Goal: Task Accomplishment & Management: Manage account settings

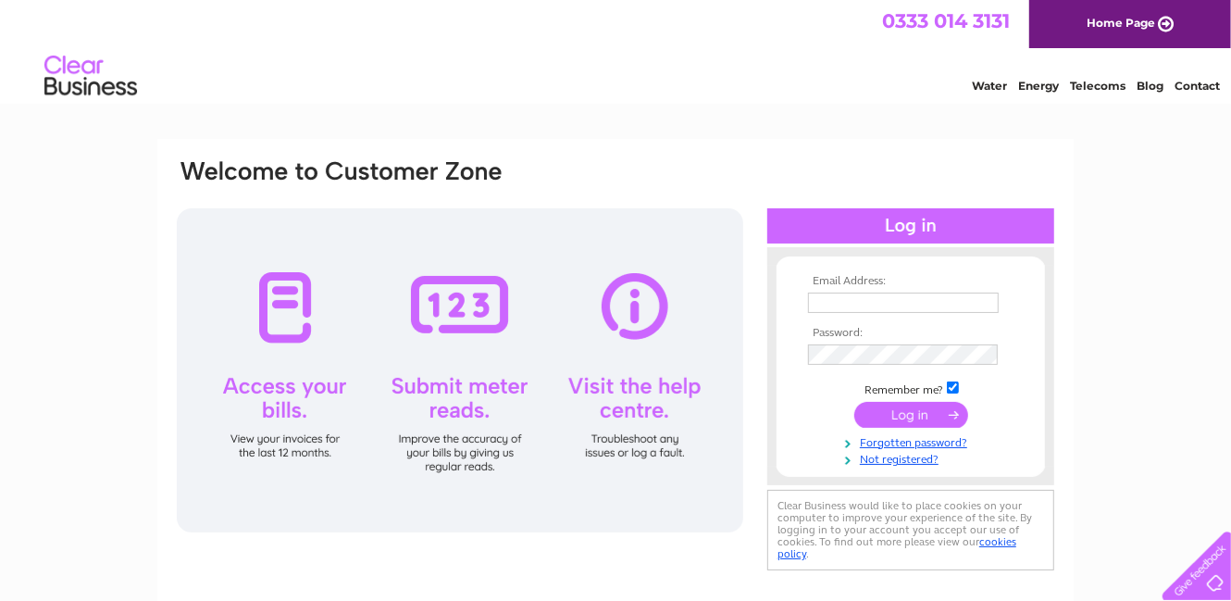
type input "[EMAIL_ADDRESS][DOMAIN_NAME]"
click at [922, 414] on input "submit" at bounding box center [912, 415] width 114 height 26
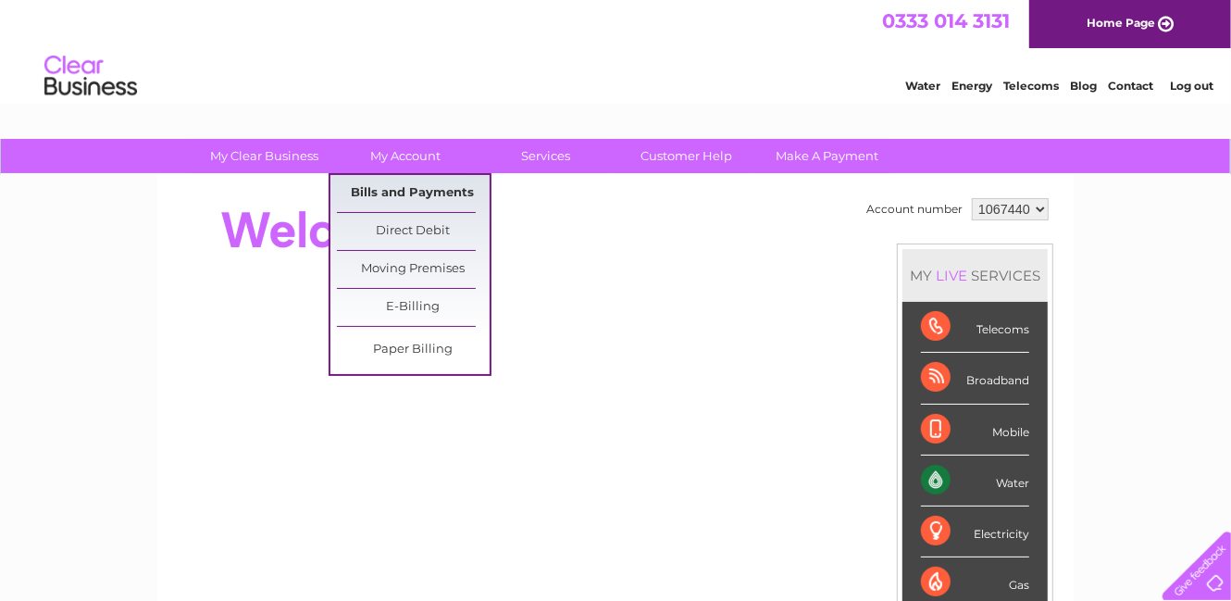
click at [386, 191] on link "Bills and Payments" at bounding box center [413, 193] width 153 height 37
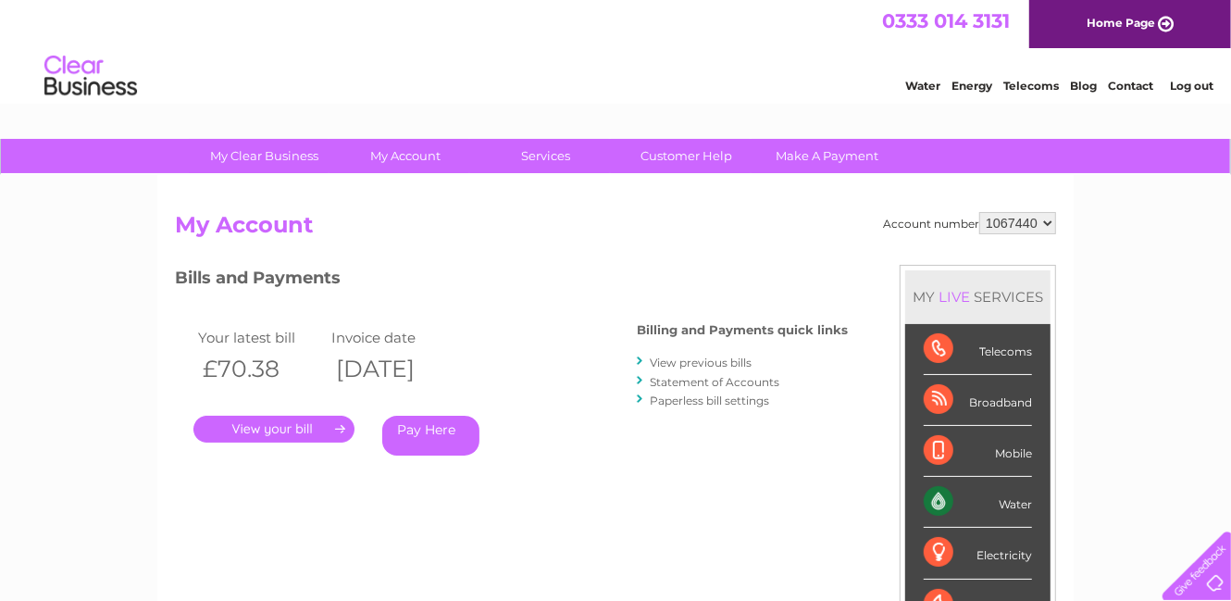
click at [302, 430] on link "." at bounding box center [273, 429] width 161 height 27
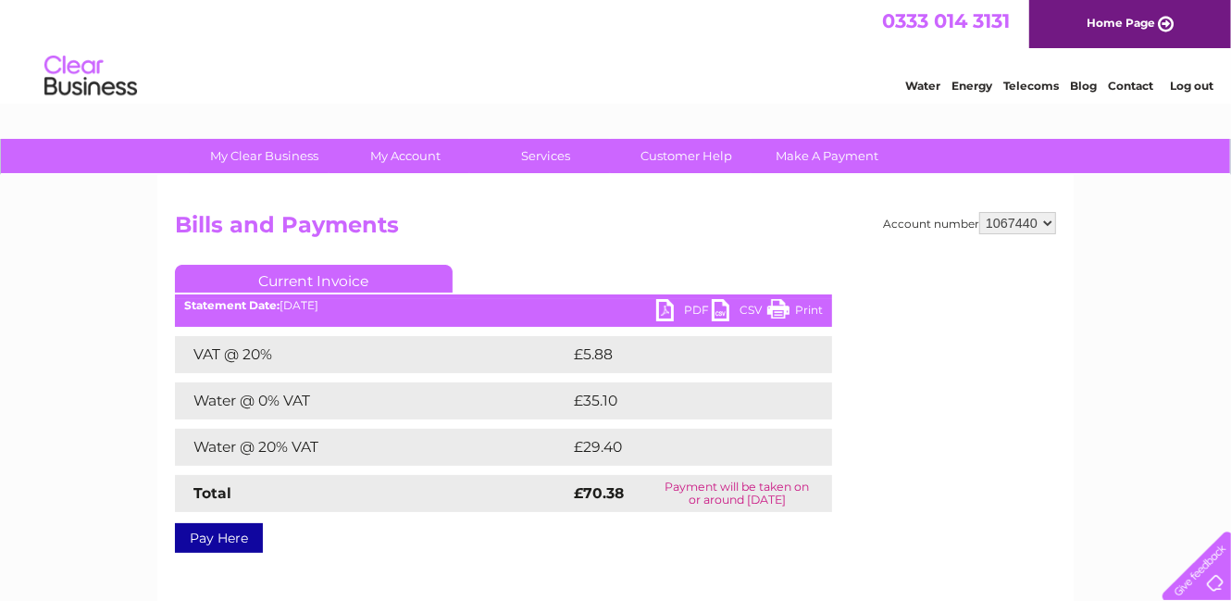
click at [803, 304] on link "Print" at bounding box center [796, 312] width 56 height 27
click at [686, 308] on link "PDF" at bounding box center [684, 312] width 56 height 27
